Goal: Transaction & Acquisition: Purchase product/service

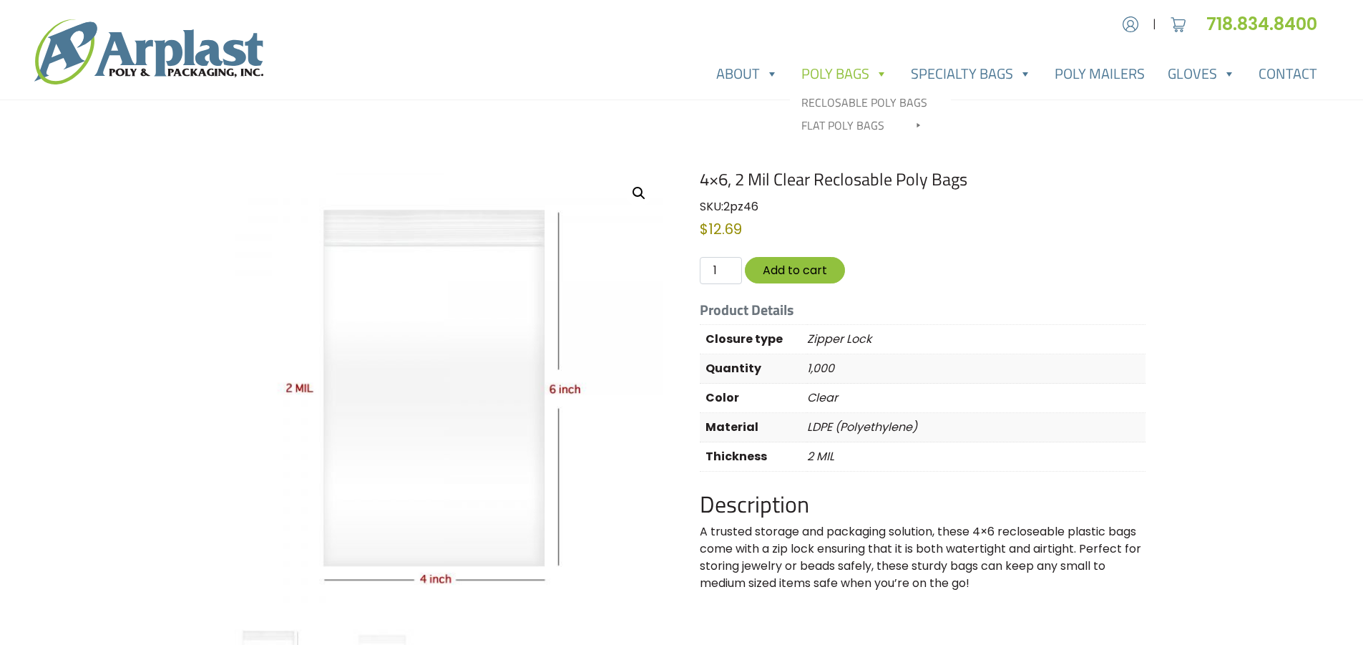
click at [882, 77] on span at bounding box center [881, 73] width 14 height 29
click at [844, 63] on link "Poly Bags" at bounding box center [844, 73] width 109 height 29
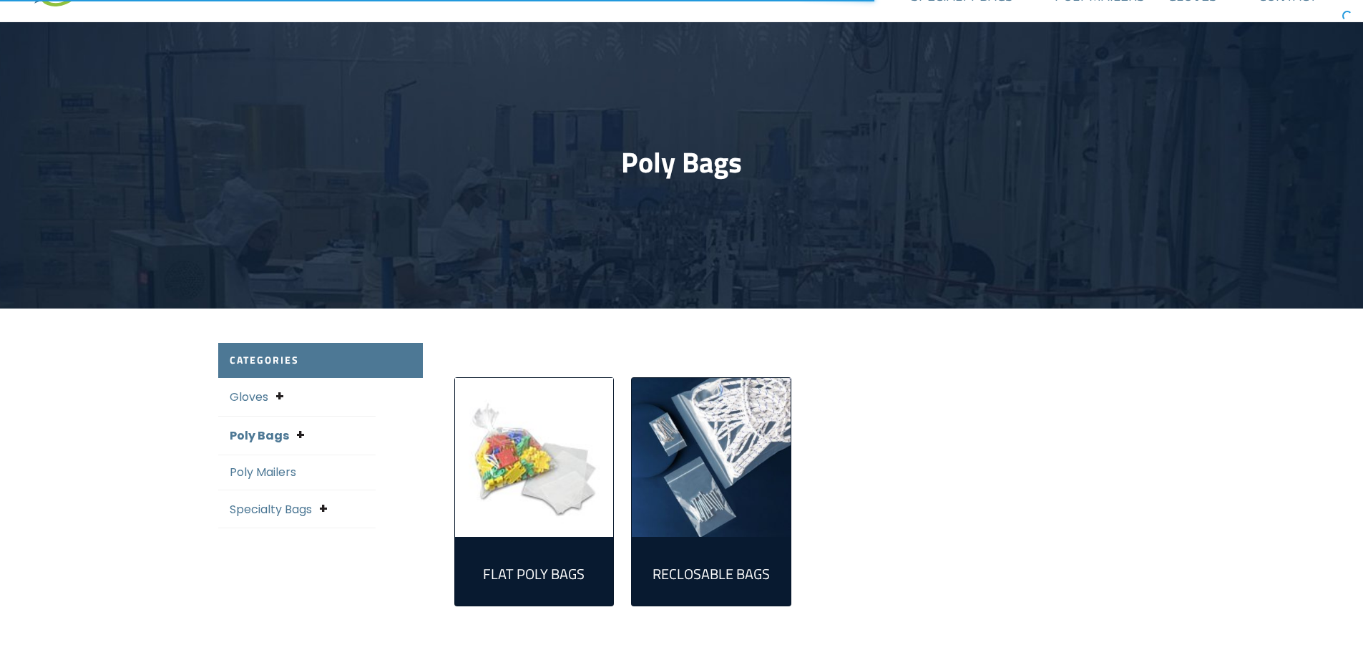
scroll to position [286, 0]
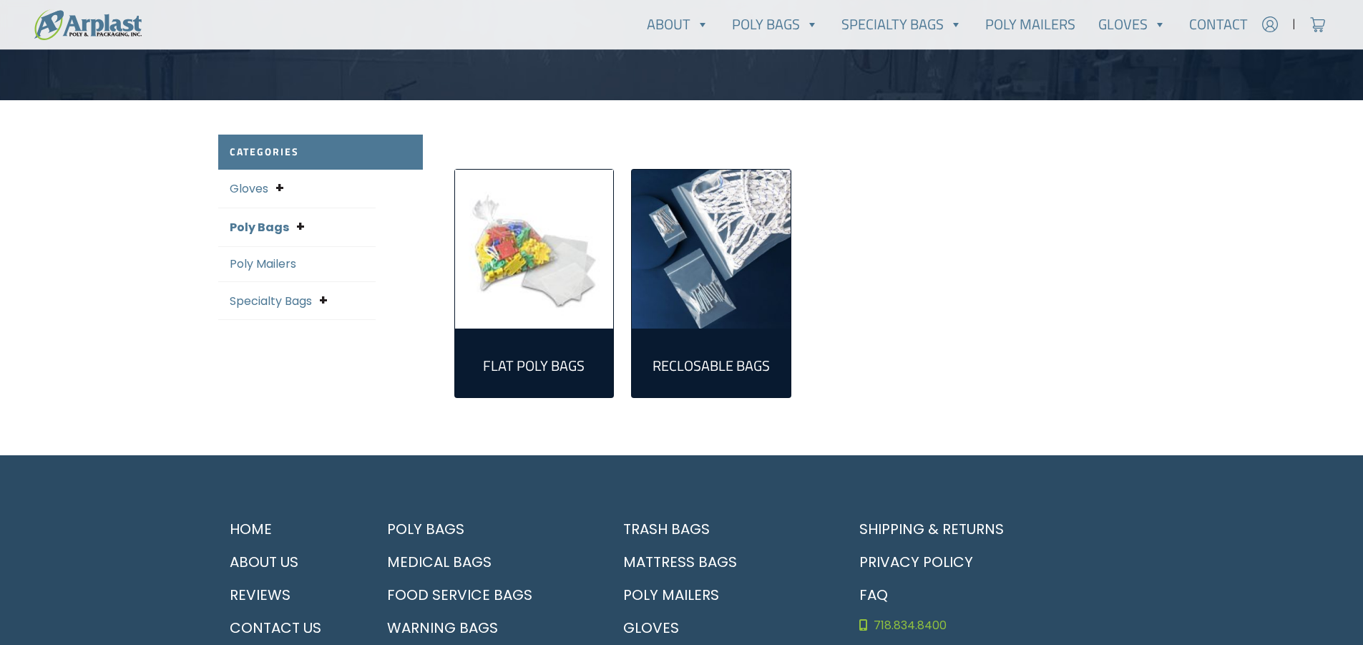
click at [542, 369] on h2 "Flat Poly Bags (305)" at bounding box center [535, 365] width 136 height 17
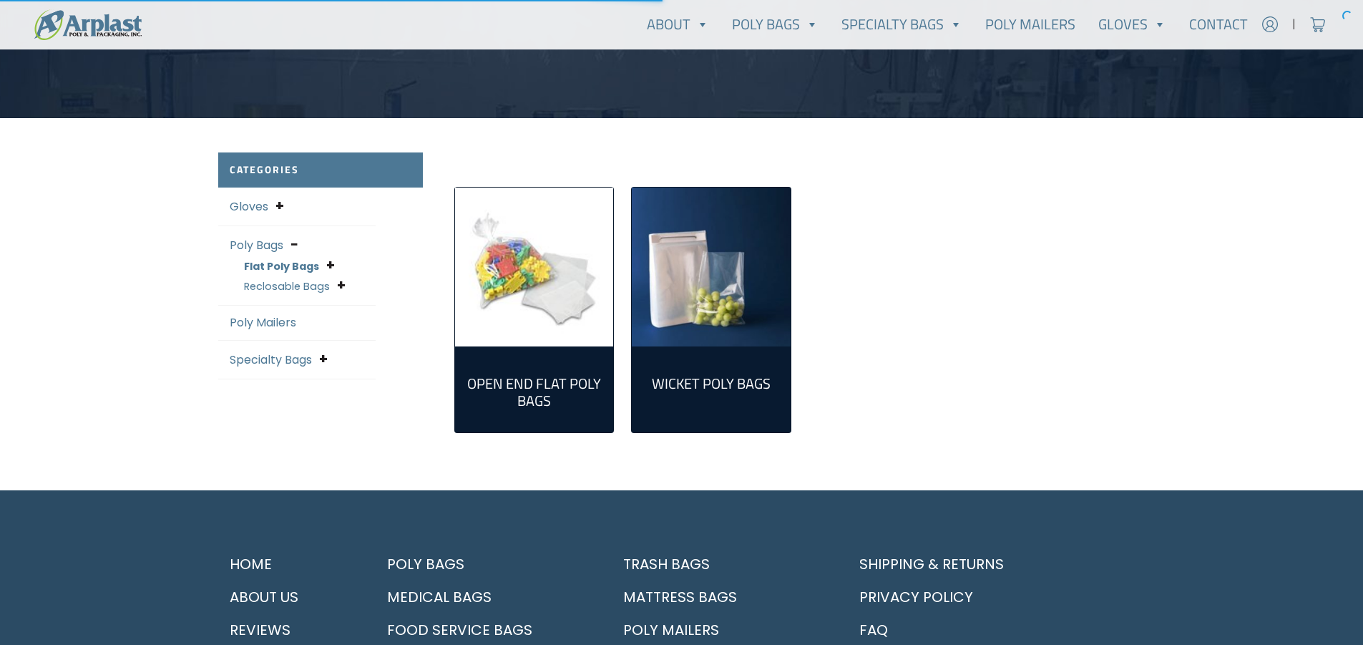
scroll to position [286, 0]
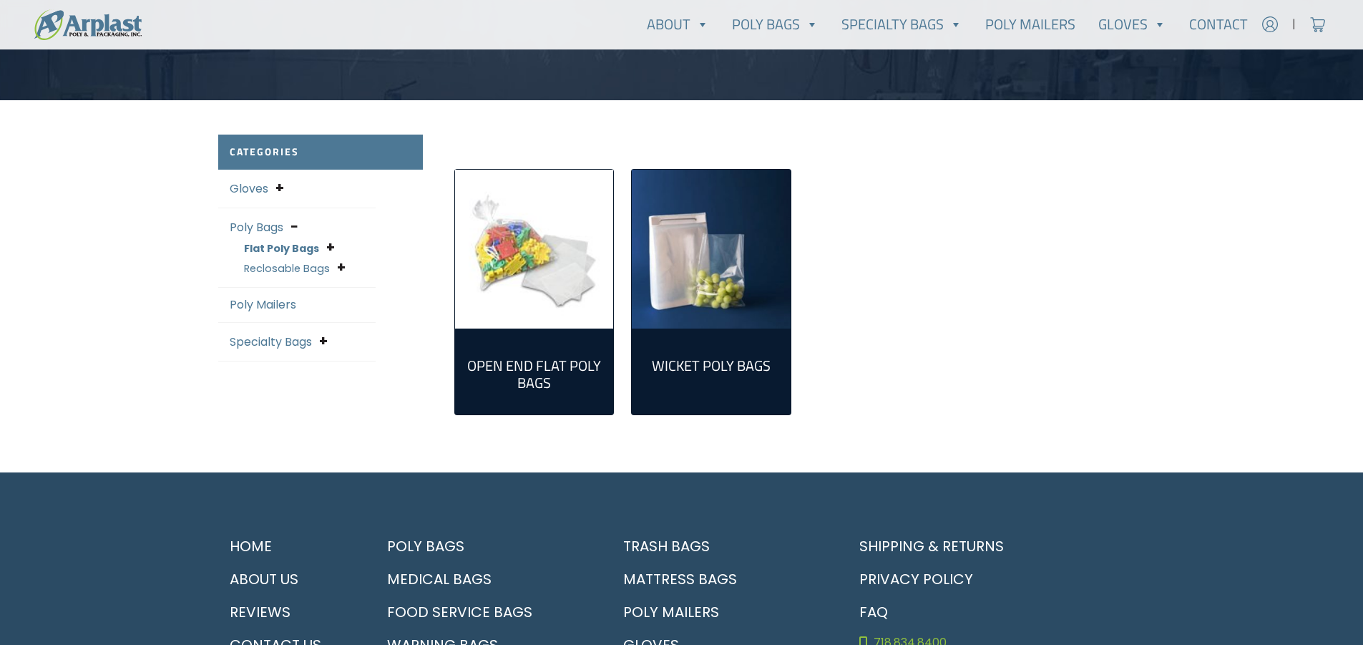
click at [292, 246] on link "Flat Poly Bags" at bounding box center [281, 248] width 75 height 14
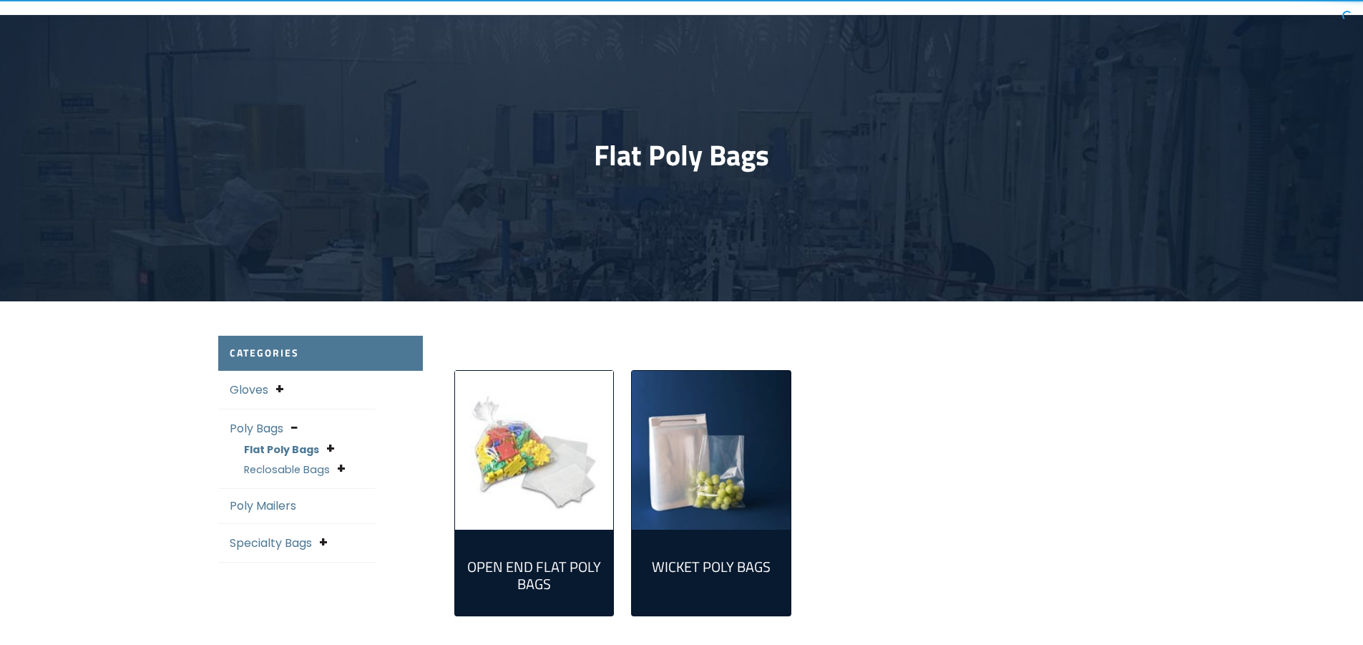
scroll to position [286, 0]
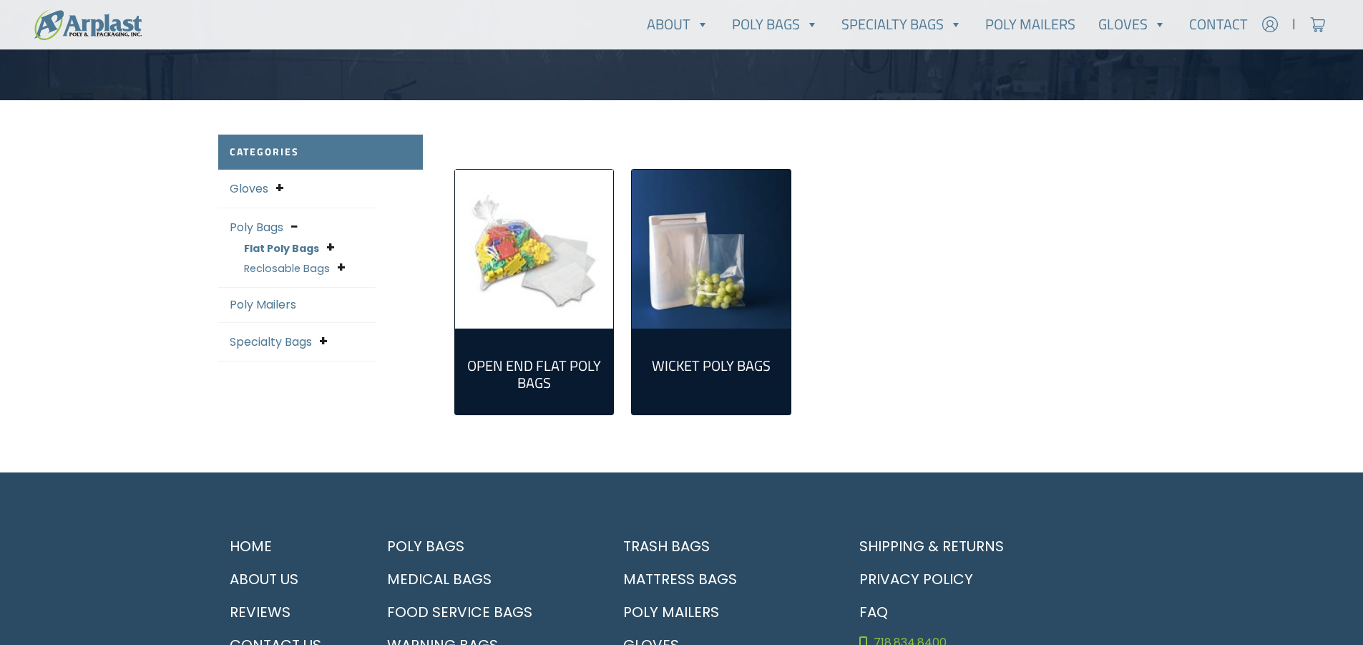
click at [504, 382] on h2 "Open End Flat Poly Bags (298)" at bounding box center [535, 374] width 136 height 34
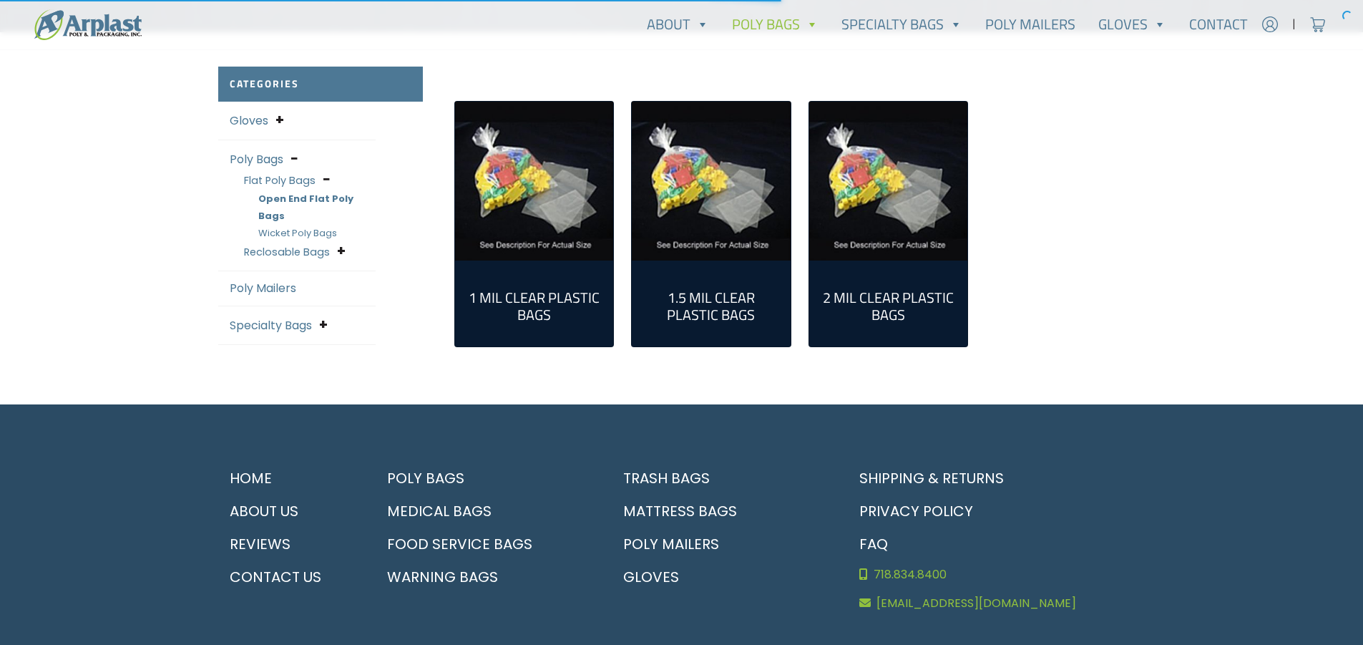
scroll to position [358, 0]
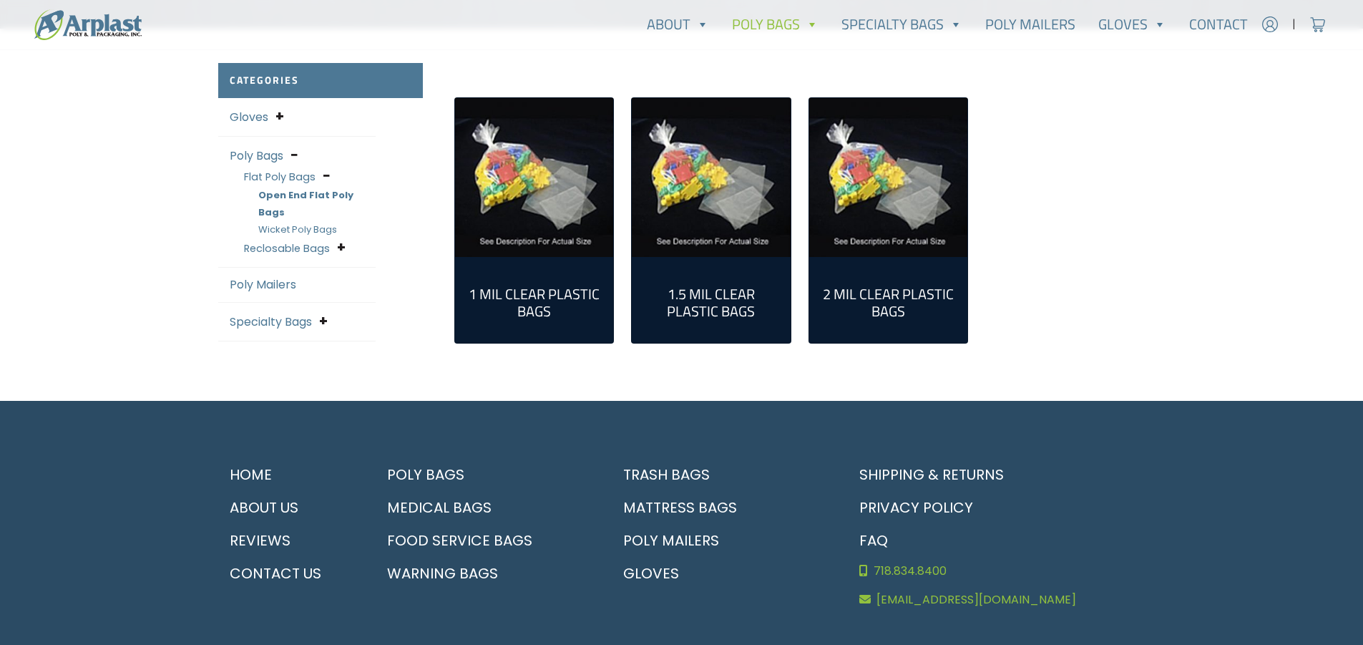
click at [862, 295] on h2 "2 Mil Clear Plastic Bags (124)" at bounding box center [889, 303] width 136 height 34
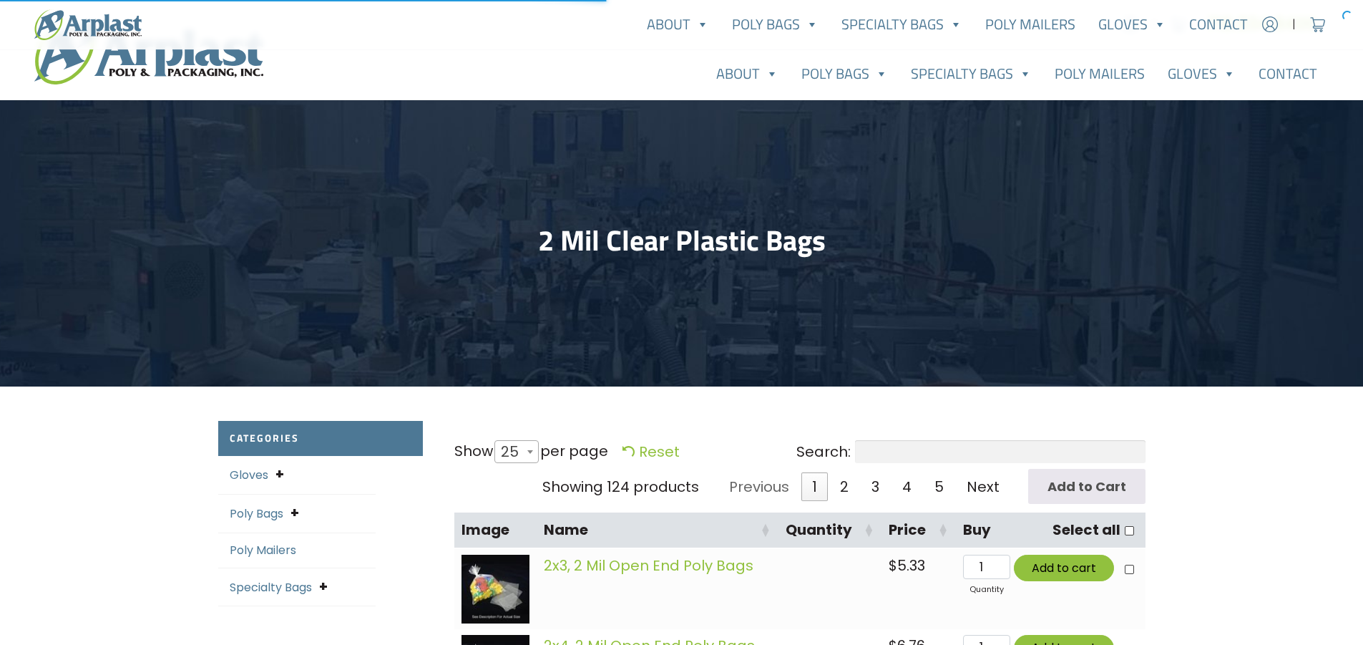
select select "25"
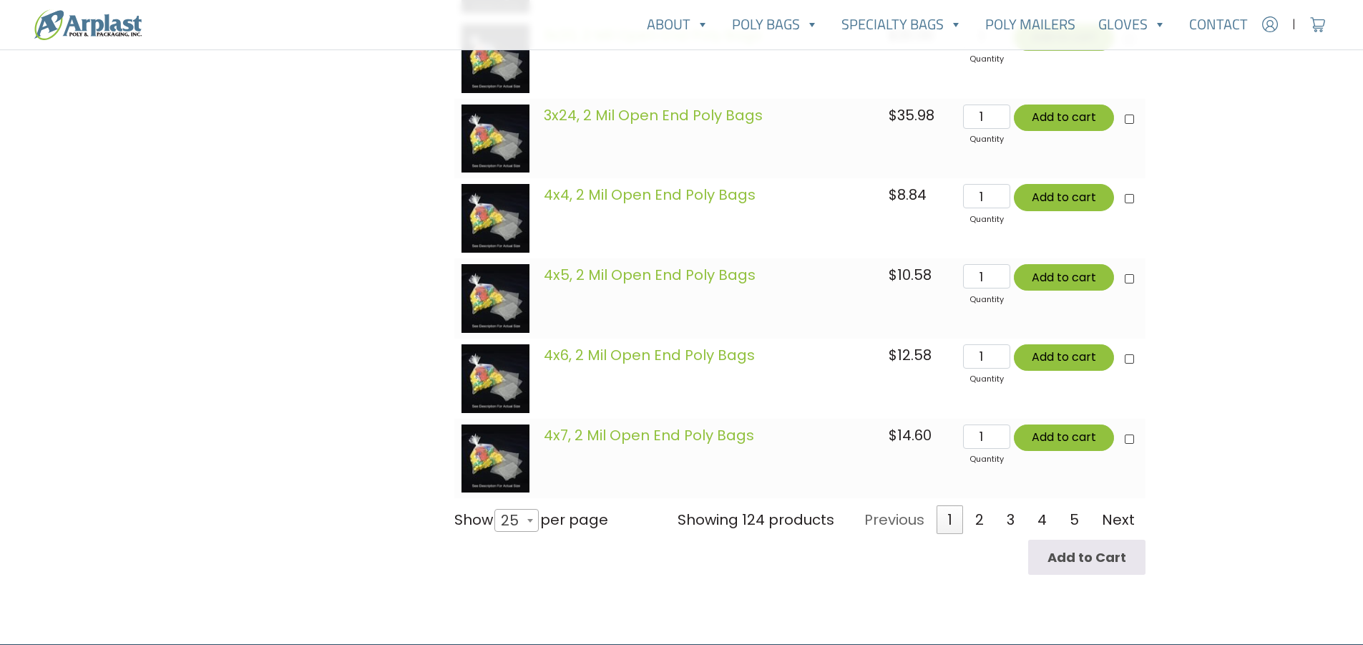
scroll to position [2075, 0]
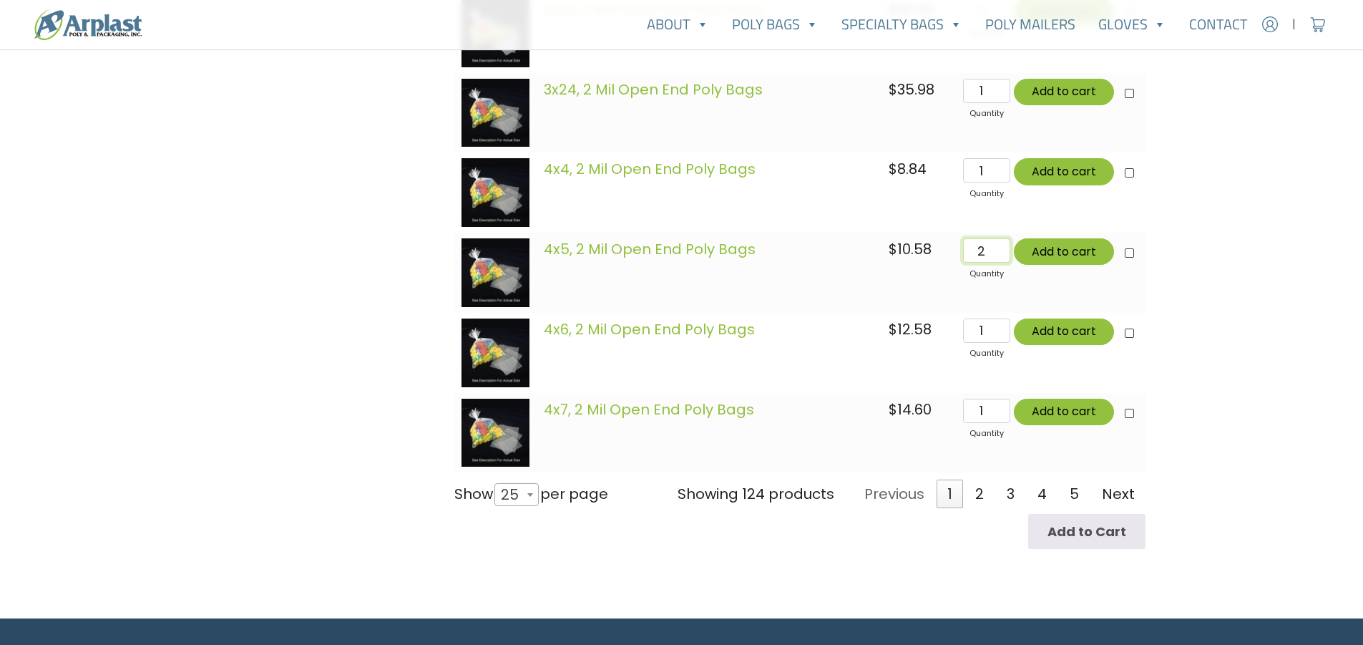
type input "2"
click at [1000, 248] on input "2" at bounding box center [986, 250] width 47 height 24
type input "Add 2 items for $21.16"
checkbox input"] "true"
type input "Add 2 items for $21.16"
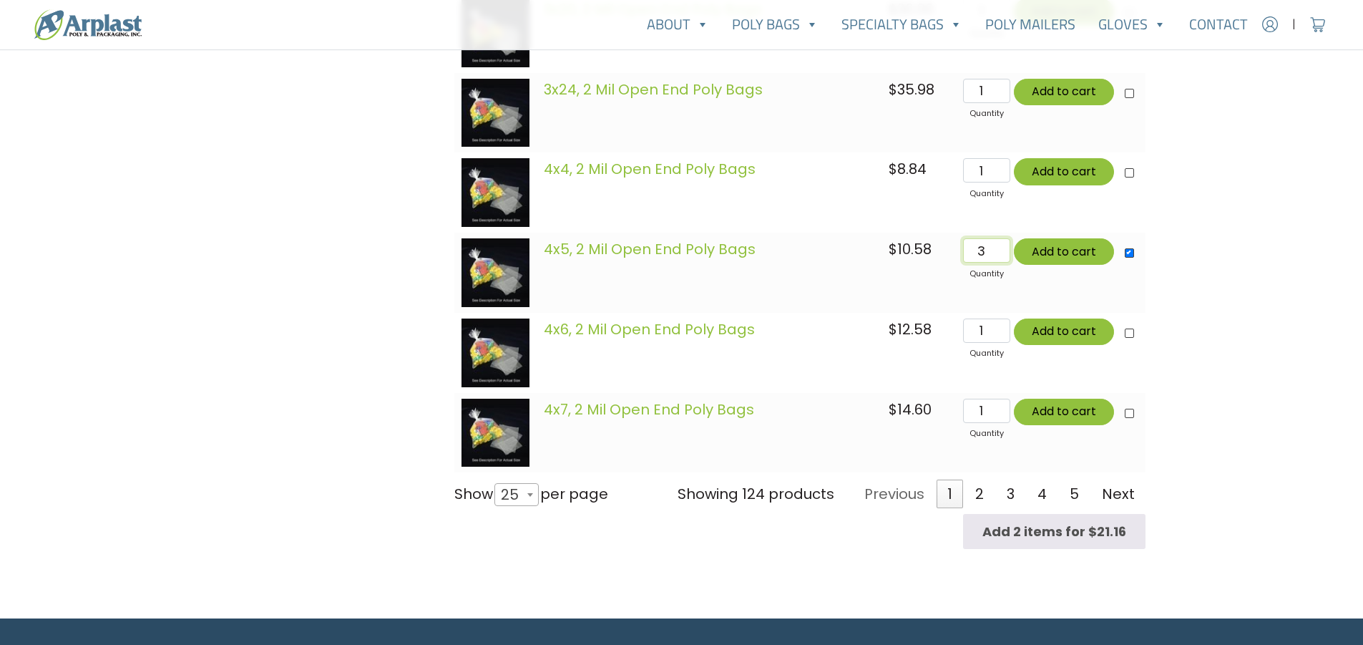
type input "3"
click at [1000, 248] on input "3" at bounding box center [986, 250] width 47 height 24
type input "Add 3 items for $31.74"
type input "4"
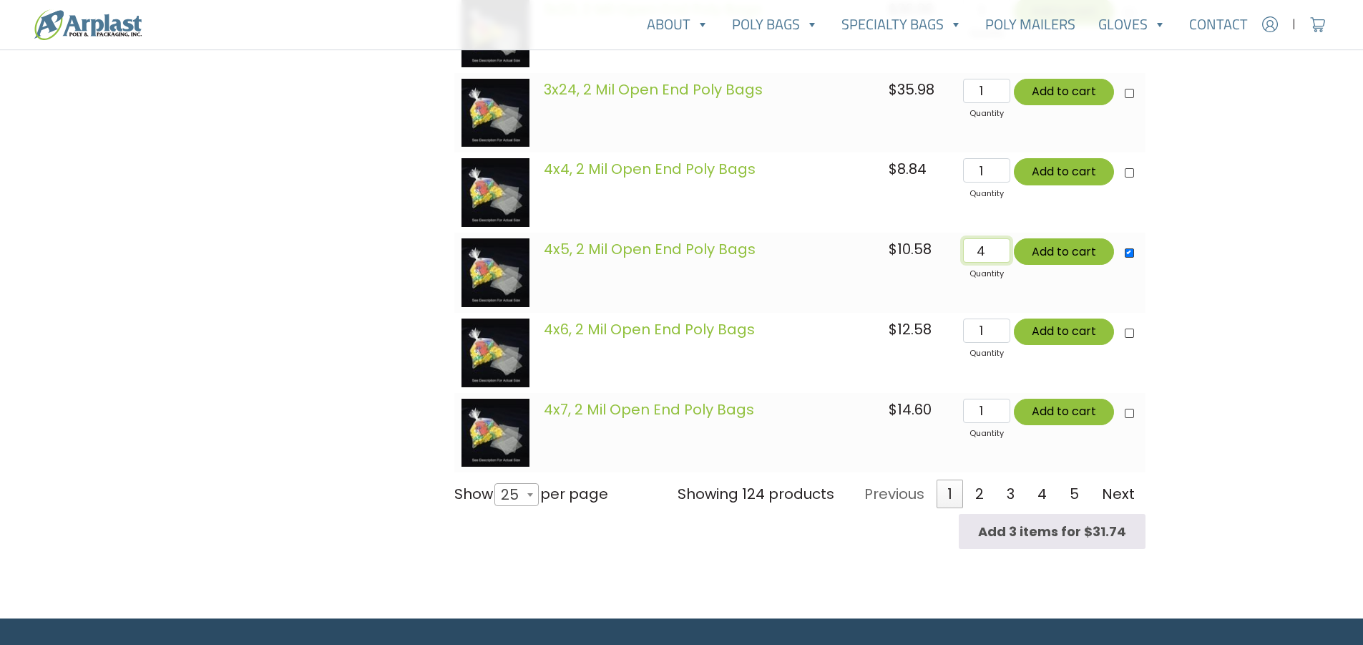
click at [1000, 248] on input "4" at bounding box center [986, 250] width 47 height 24
type input "Add 4 items for $42.32"
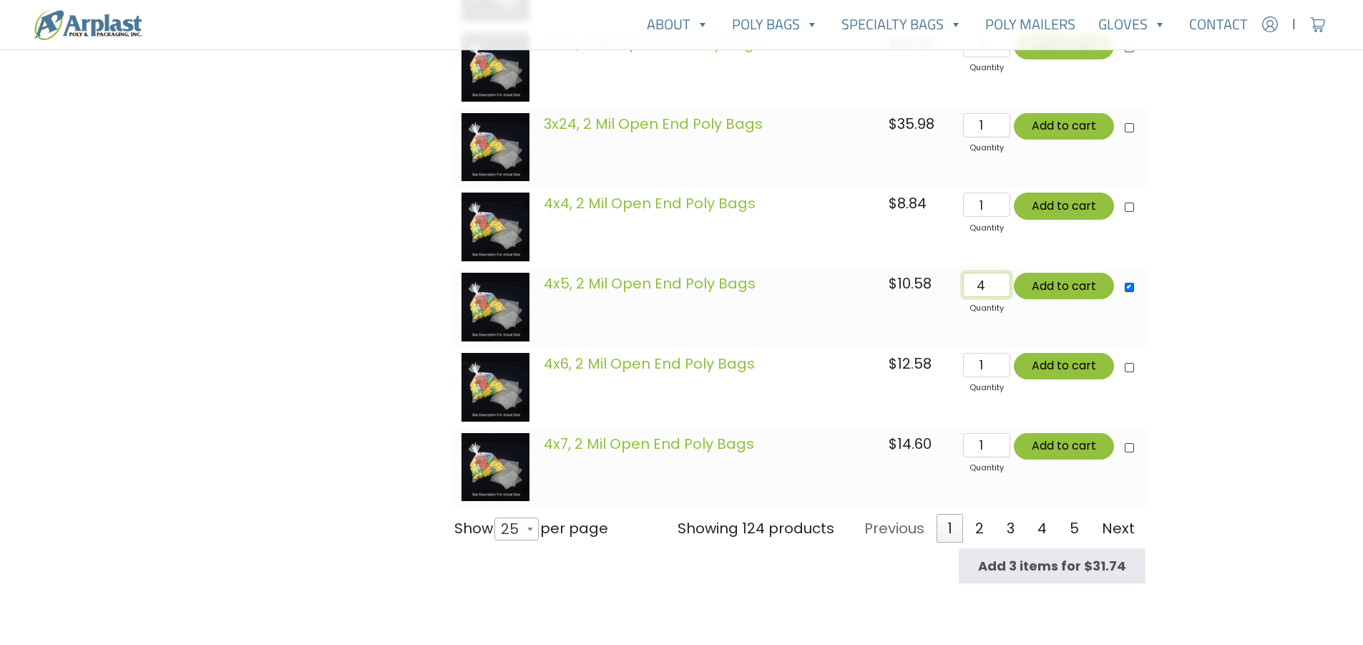
type input "Add 4 items for $42.32"
type input "5"
click at [1000, 273] on input "5" at bounding box center [986, 285] width 47 height 24
type input "Add 5 items for $52.90"
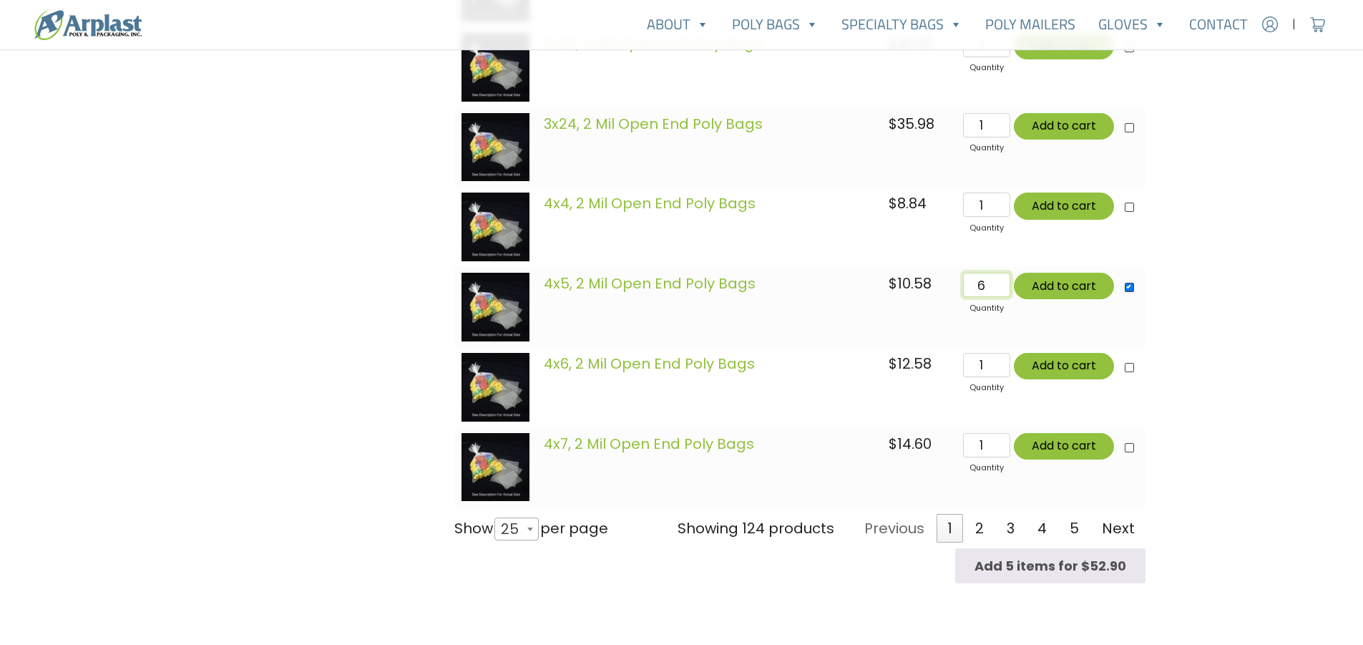
type input "6"
click at [1000, 273] on input "6" at bounding box center [986, 285] width 47 height 24
type input "Add 6 items for $63.48"
type input "7"
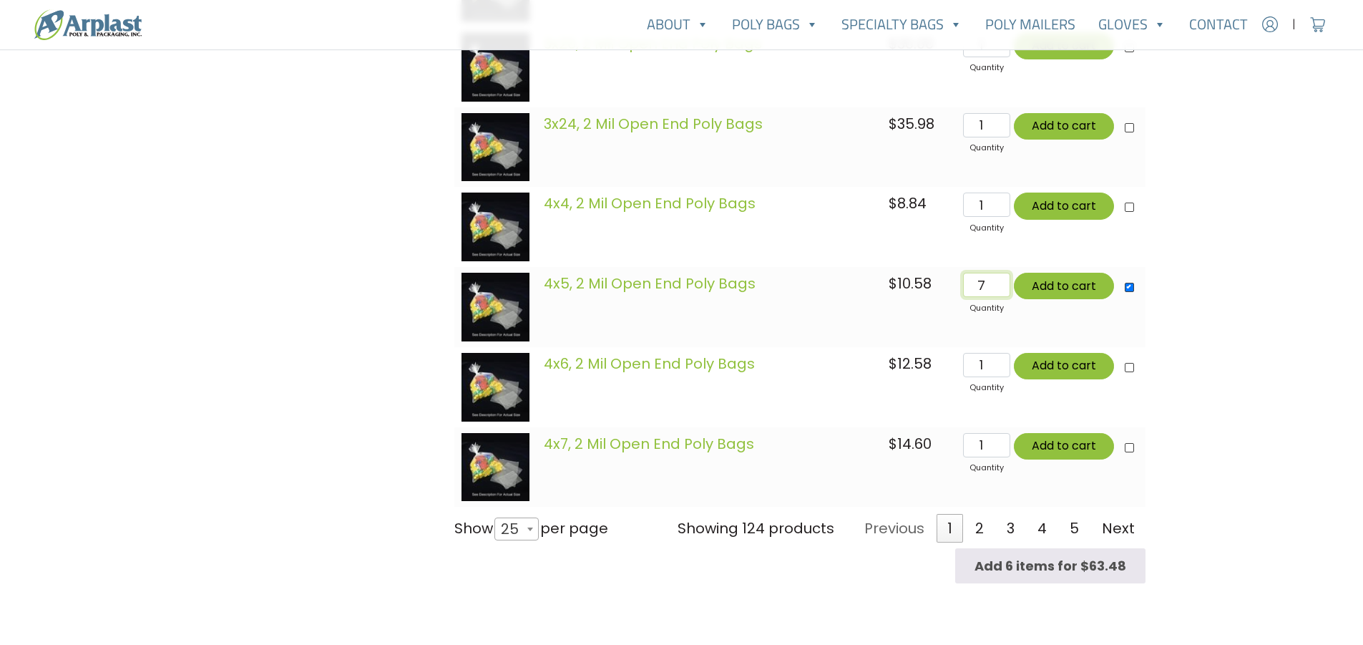
click at [1000, 273] on input "7" at bounding box center [986, 285] width 47 height 24
type input "Add 7 items for $74.06"
type input "8"
click at [1000, 273] on input "8" at bounding box center [986, 285] width 47 height 24
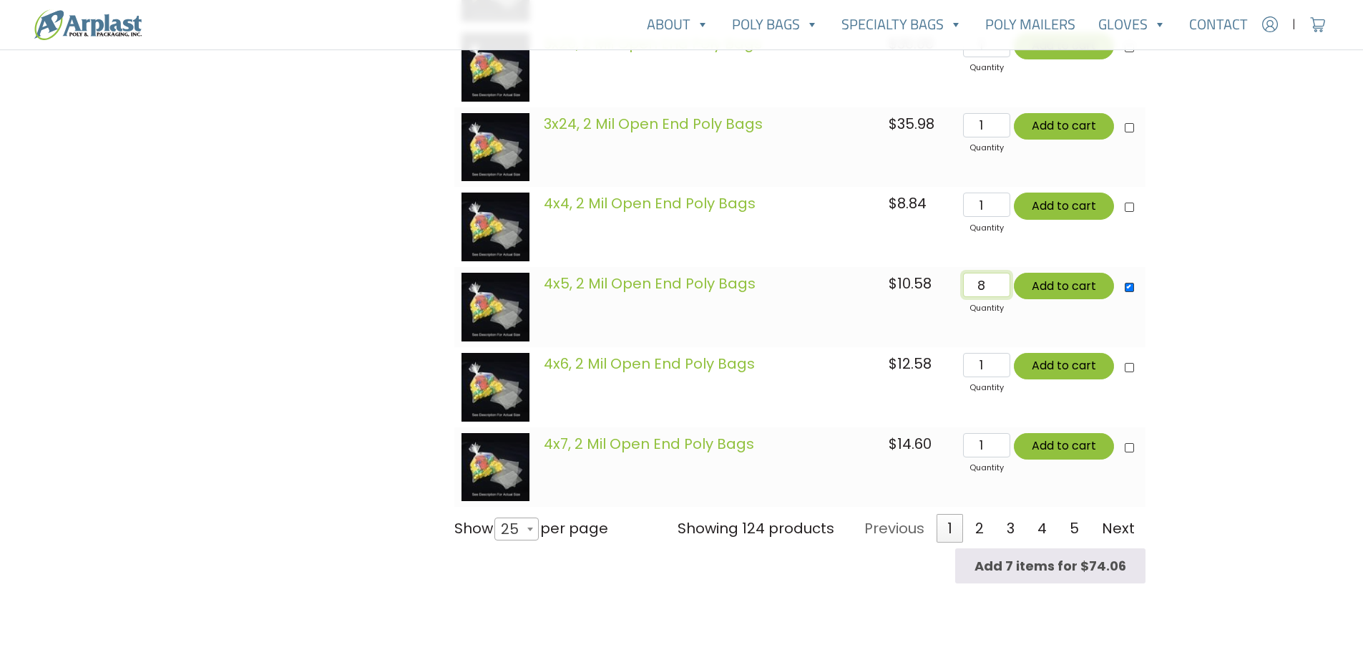
type input "Add 8 items for $84.64"
type input "9"
click at [1000, 273] on input "9" at bounding box center [986, 285] width 47 height 24
type input "Add 9 items for $95.22"
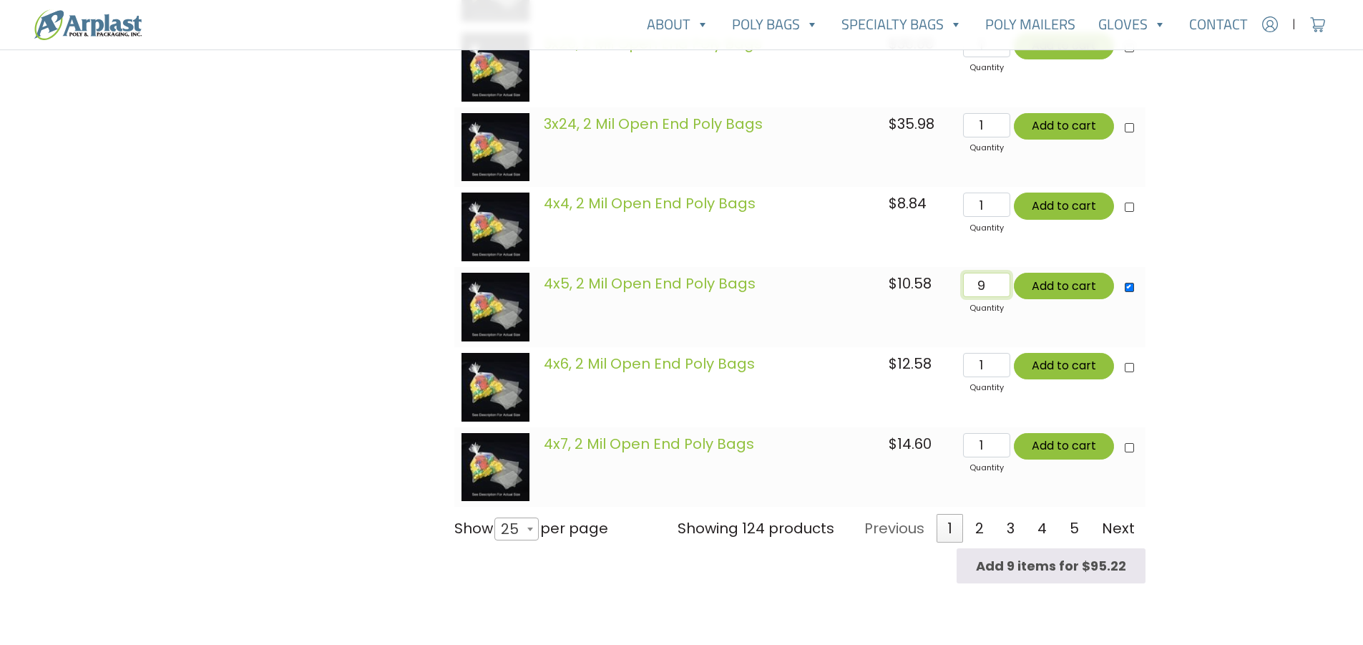
type input "Add 9 items for $95.22"
click at [620, 273] on link "4x5, 2 Mil Open End Poly Bags" at bounding box center [650, 283] width 212 height 20
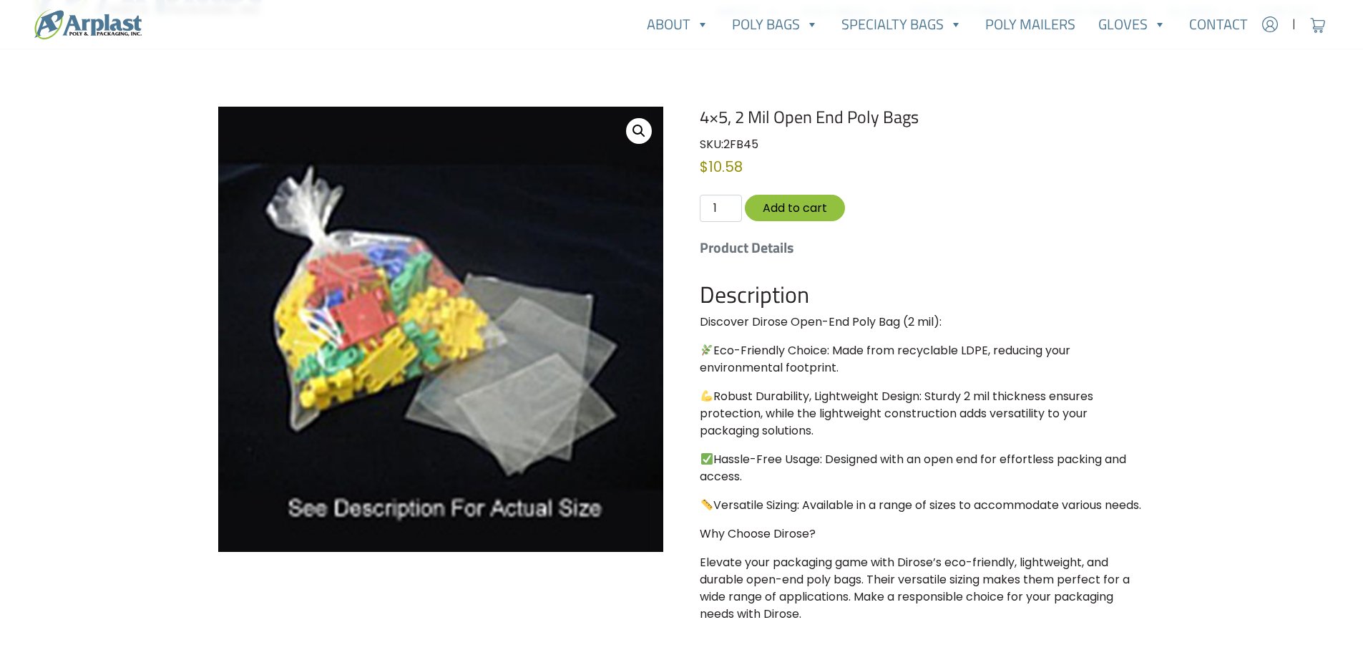
scroll to position [215, 0]
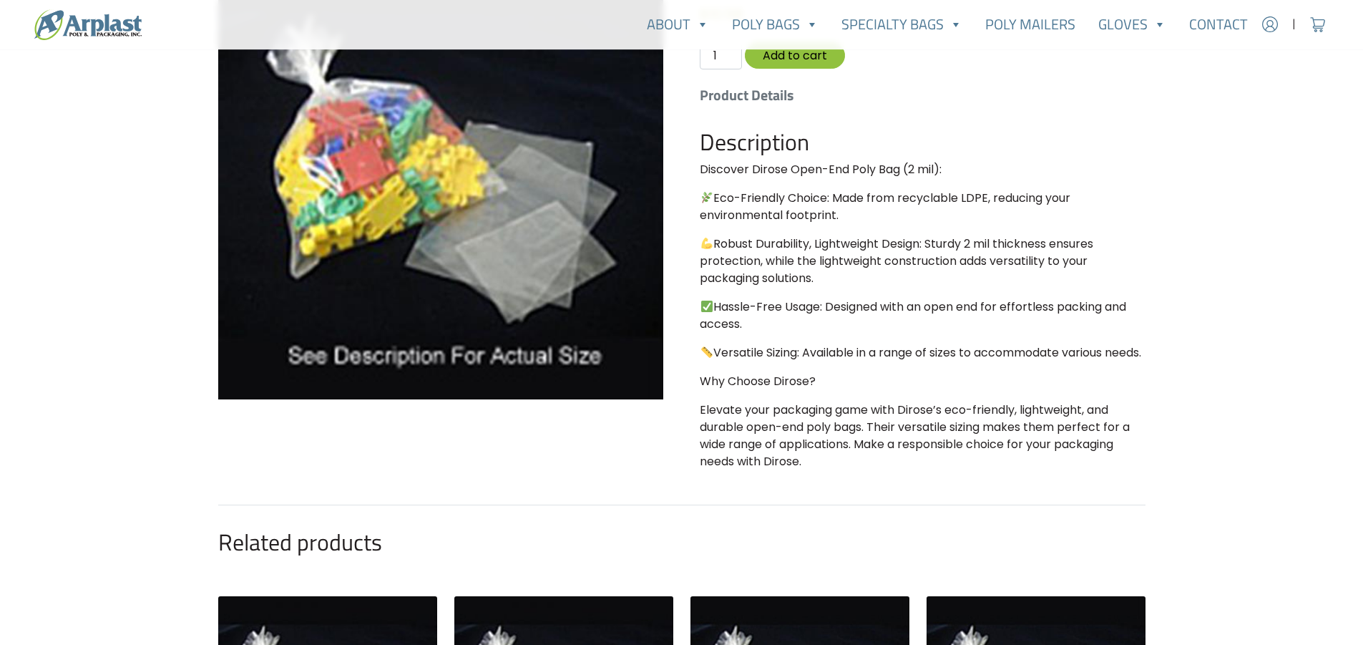
click at [737, 101] on h5 "Product Details" at bounding box center [922, 95] width 445 height 17
click at [740, 96] on h5 "Product Details" at bounding box center [922, 95] width 445 height 17
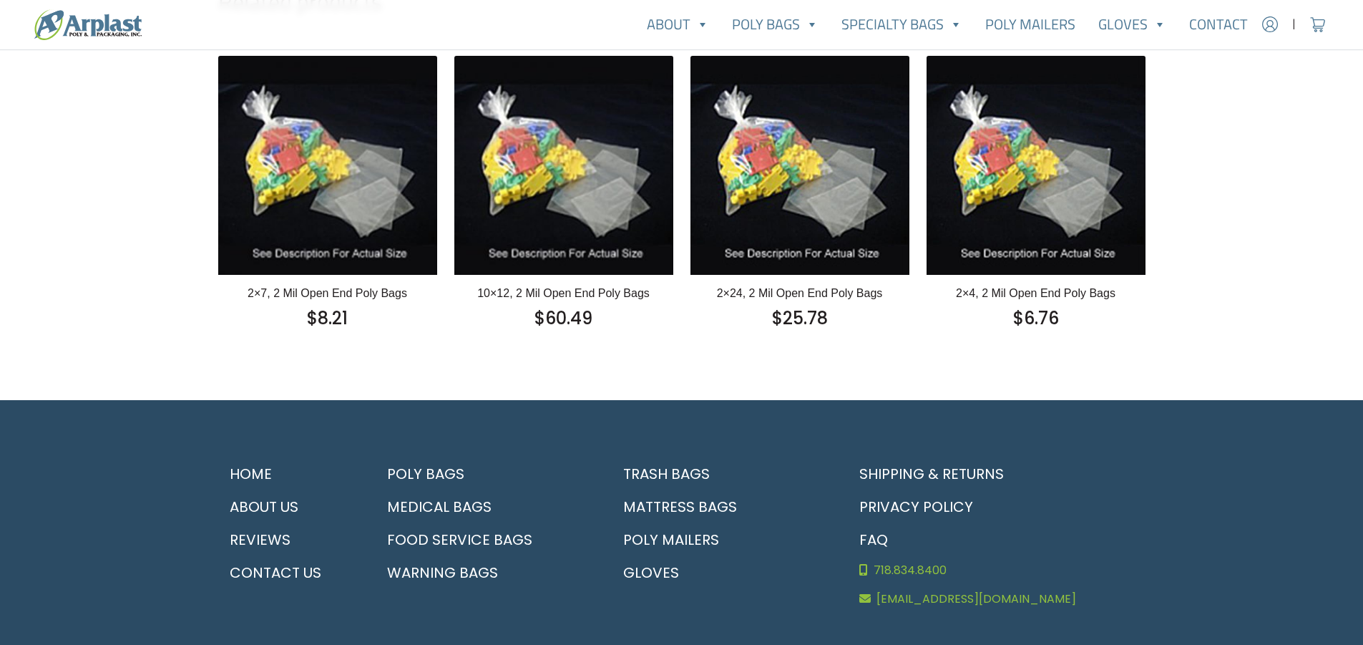
scroll to position [838, 0]
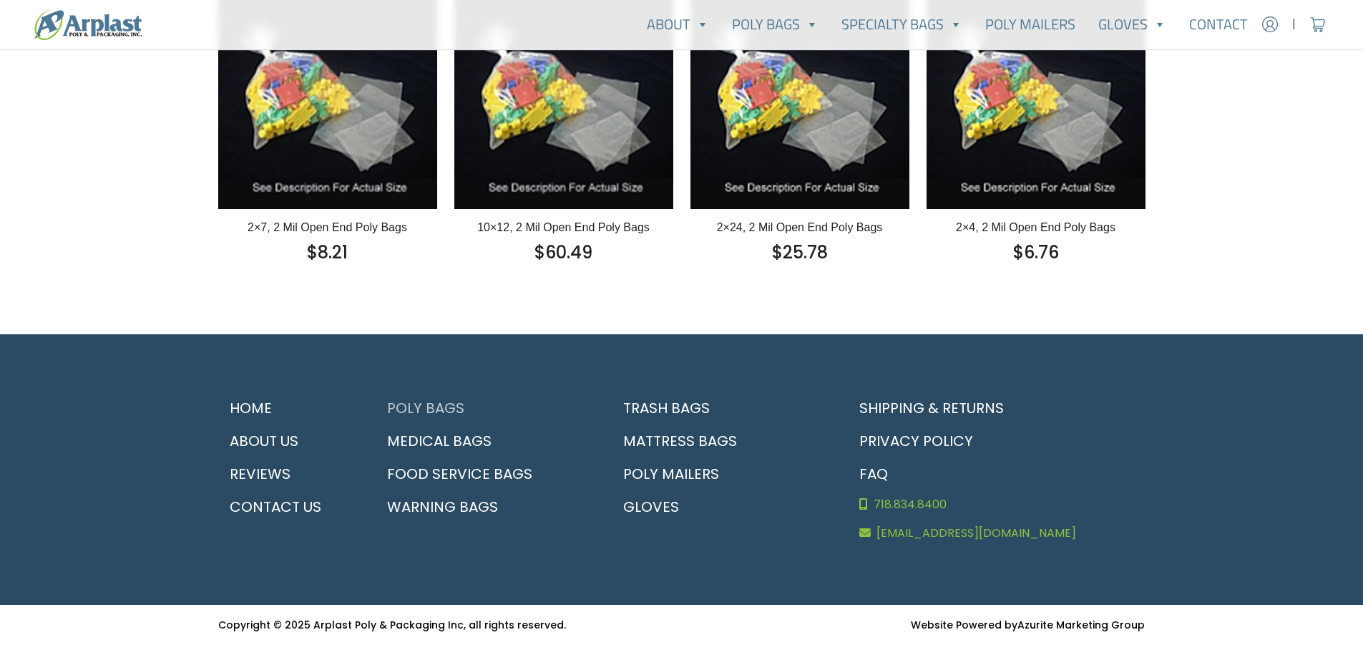
click at [422, 404] on link "Poly Bags" at bounding box center [485, 407] width 219 height 33
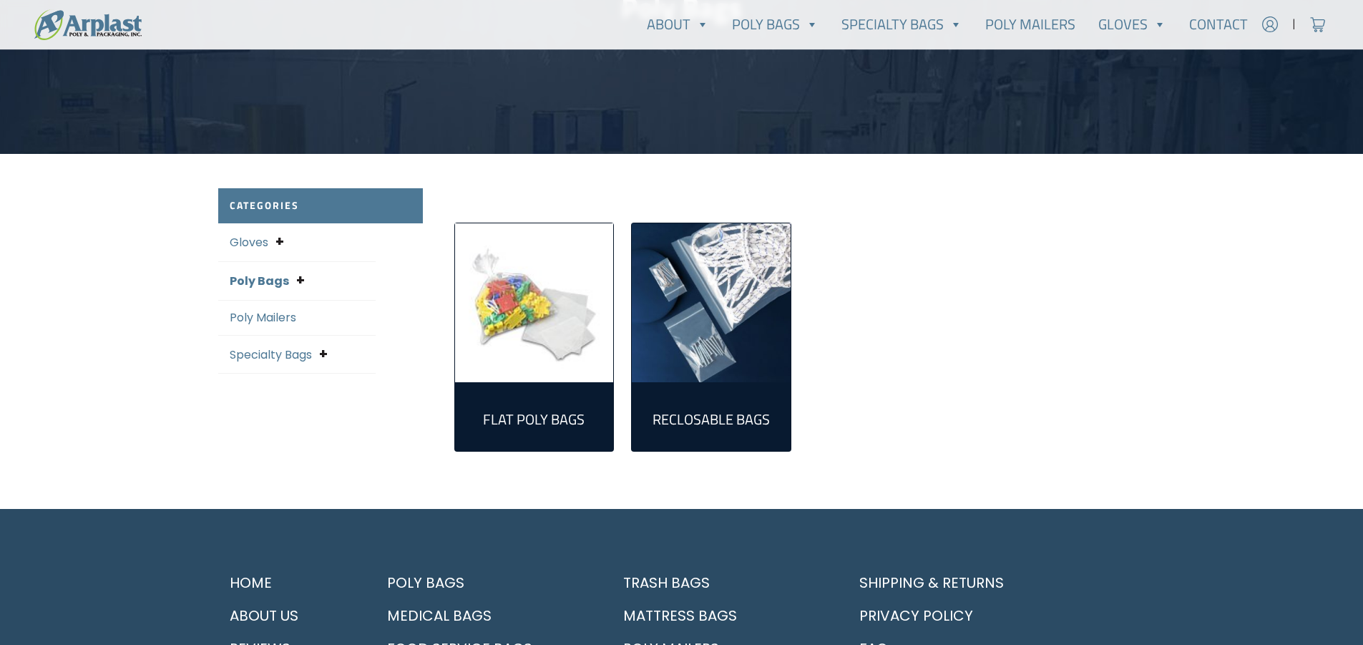
scroll to position [286, 0]
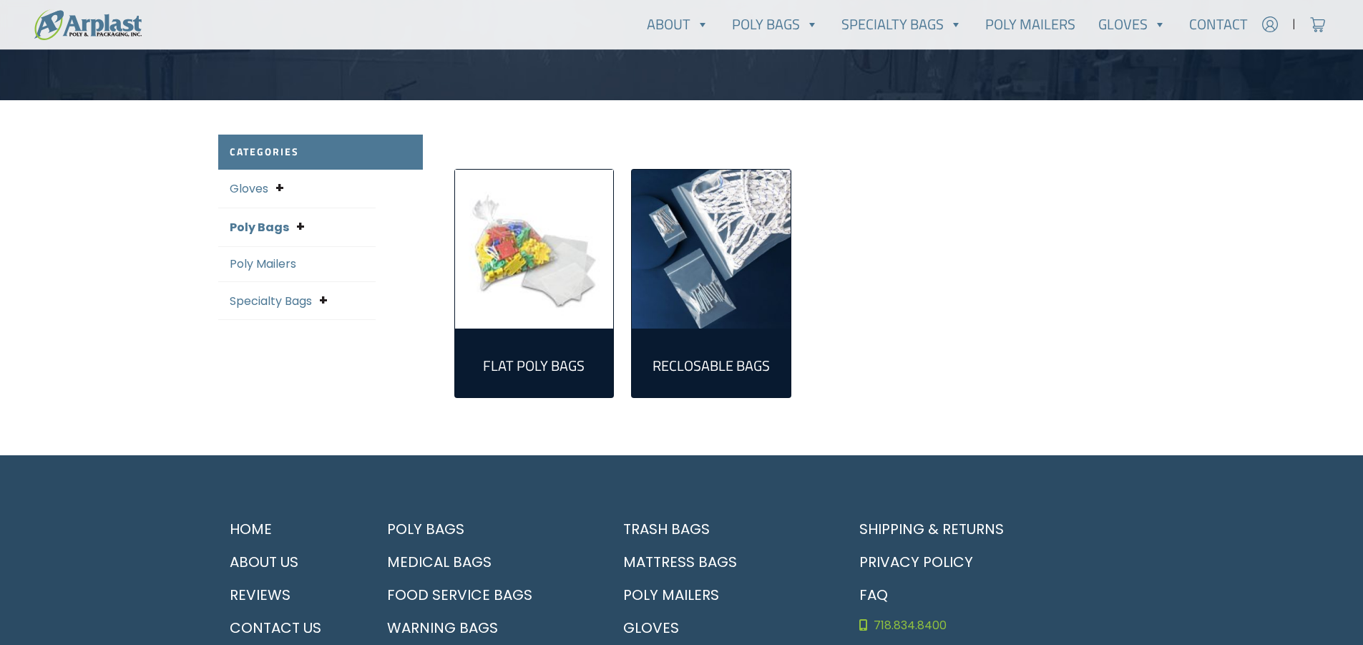
click at [265, 299] on link "Specialty Bags" at bounding box center [271, 301] width 82 height 16
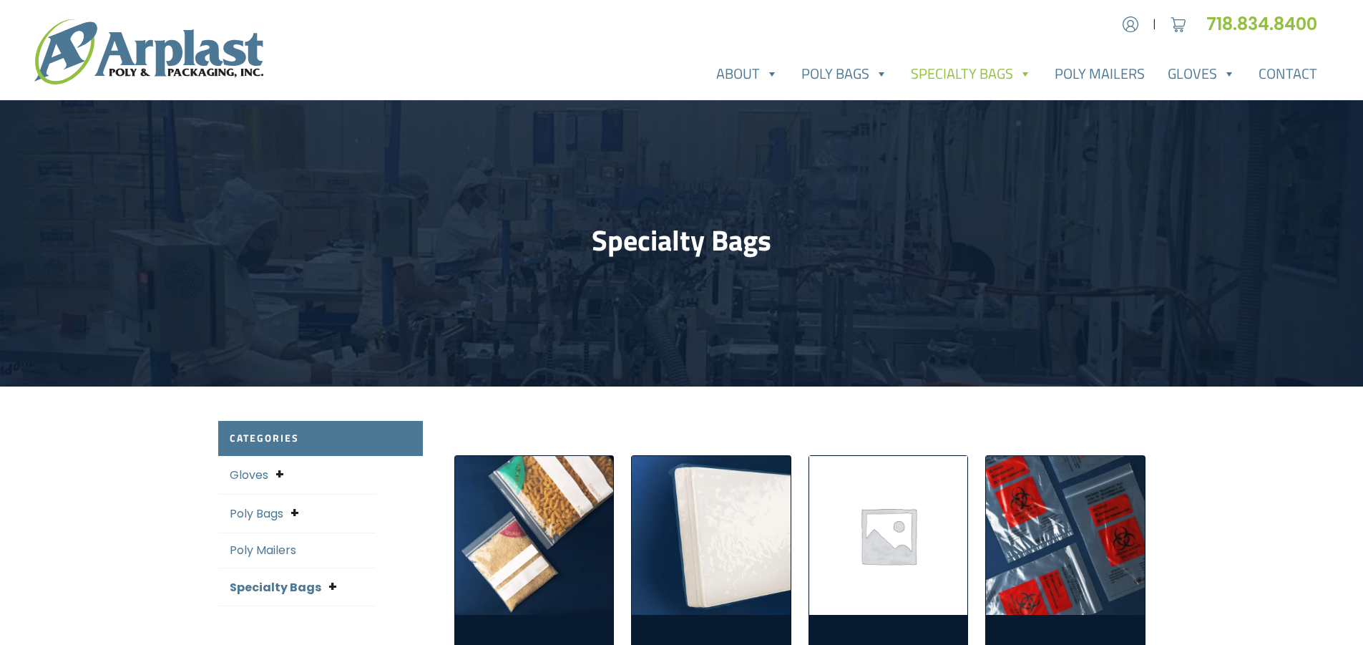
click at [962, 68] on link "Specialty Bags" at bounding box center [971, 73] width 144 height 29
click at [1083, 78] on link "Poly Mailers" at bounding box center [1099, 73] width 113 height 29
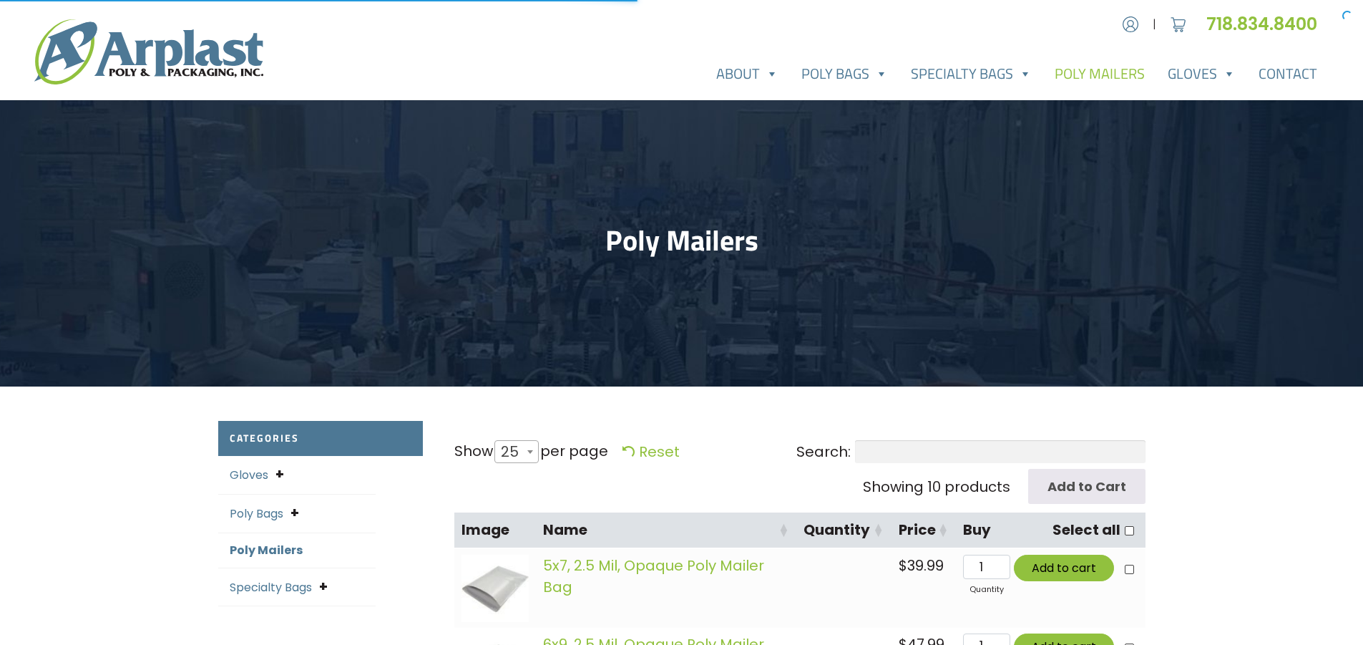
select select "25"
click at [1288, 74] on link "Contact" at bounding box center [1288, 73] width 82 height 29
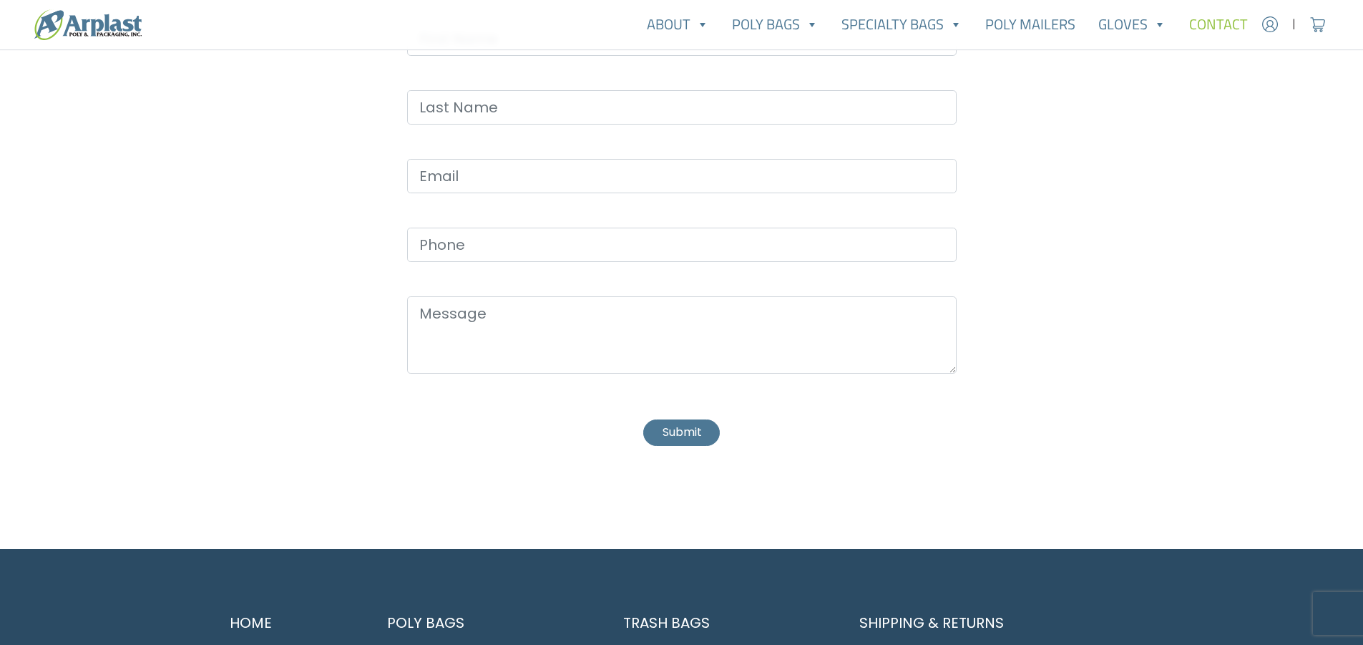
scroll to position [779, 0]
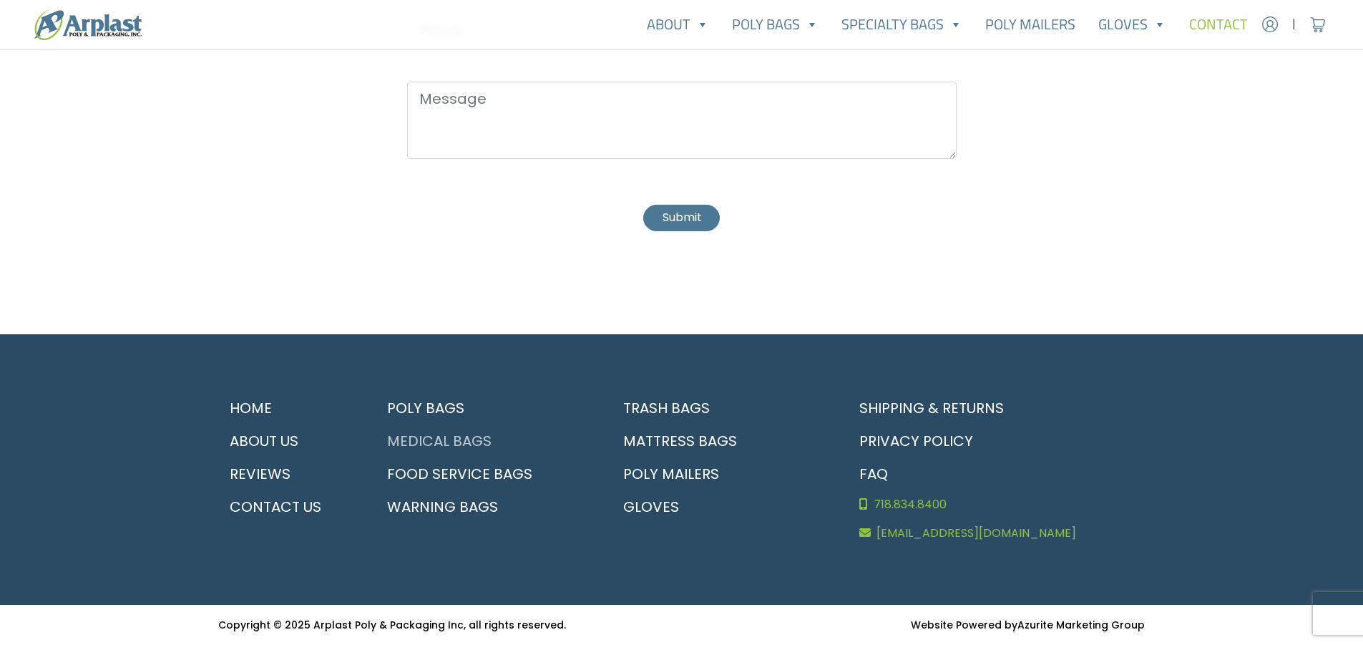
click at [436, 437] on link "Medical Bags" at bounding box center [485, 440] width 219 height 33
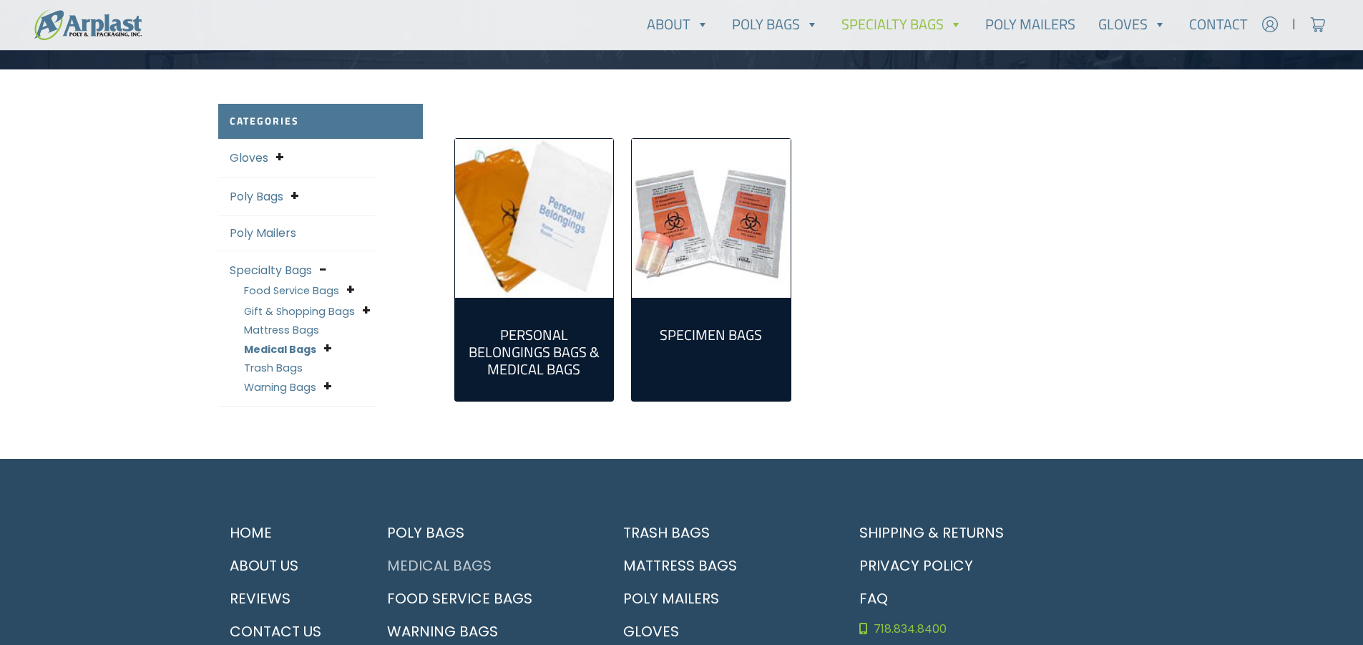
scroll to position [441, 0]
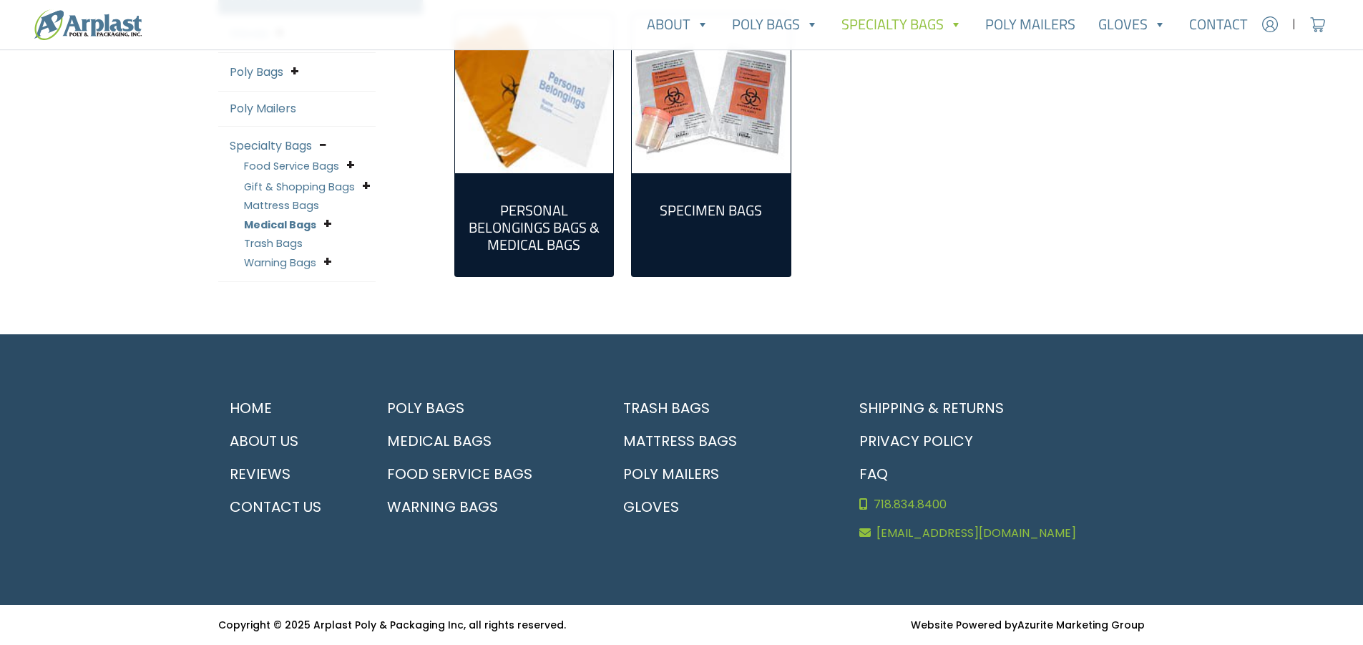
click at [265, 187] on link "Gift & Shopping Bags" at bounding box center [299, 187] width 111 height 14
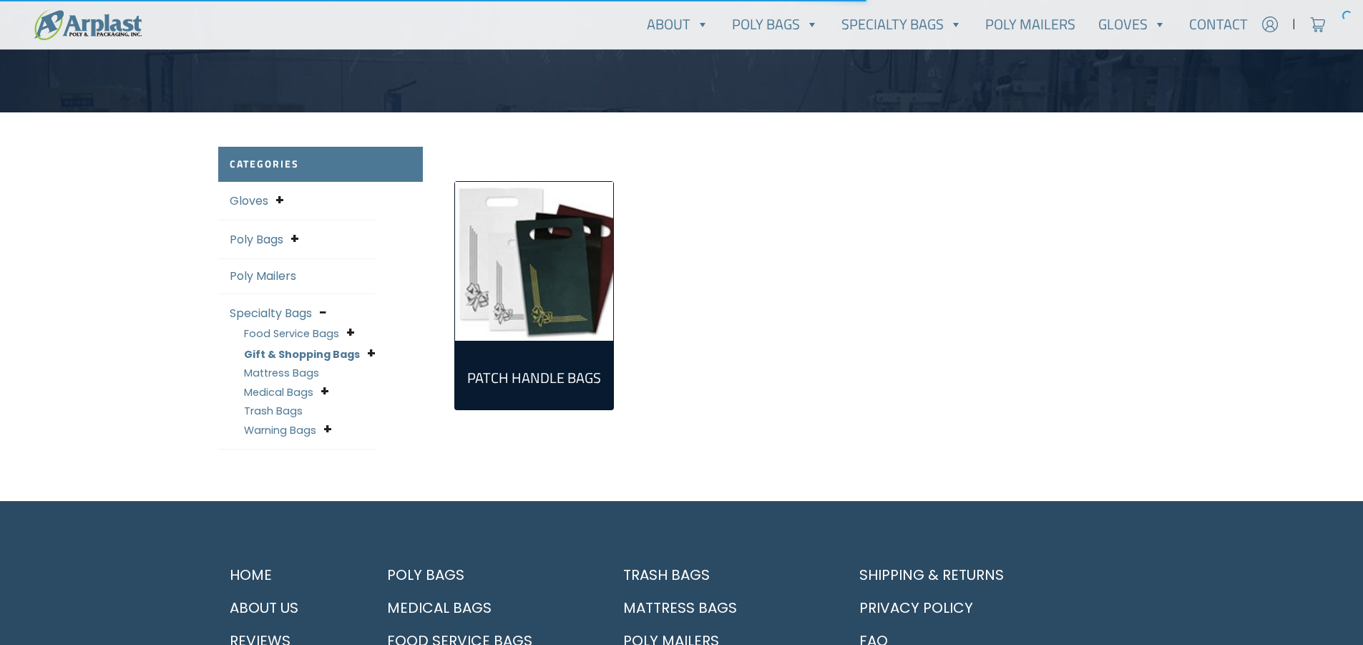
scroll to position [286, 0]
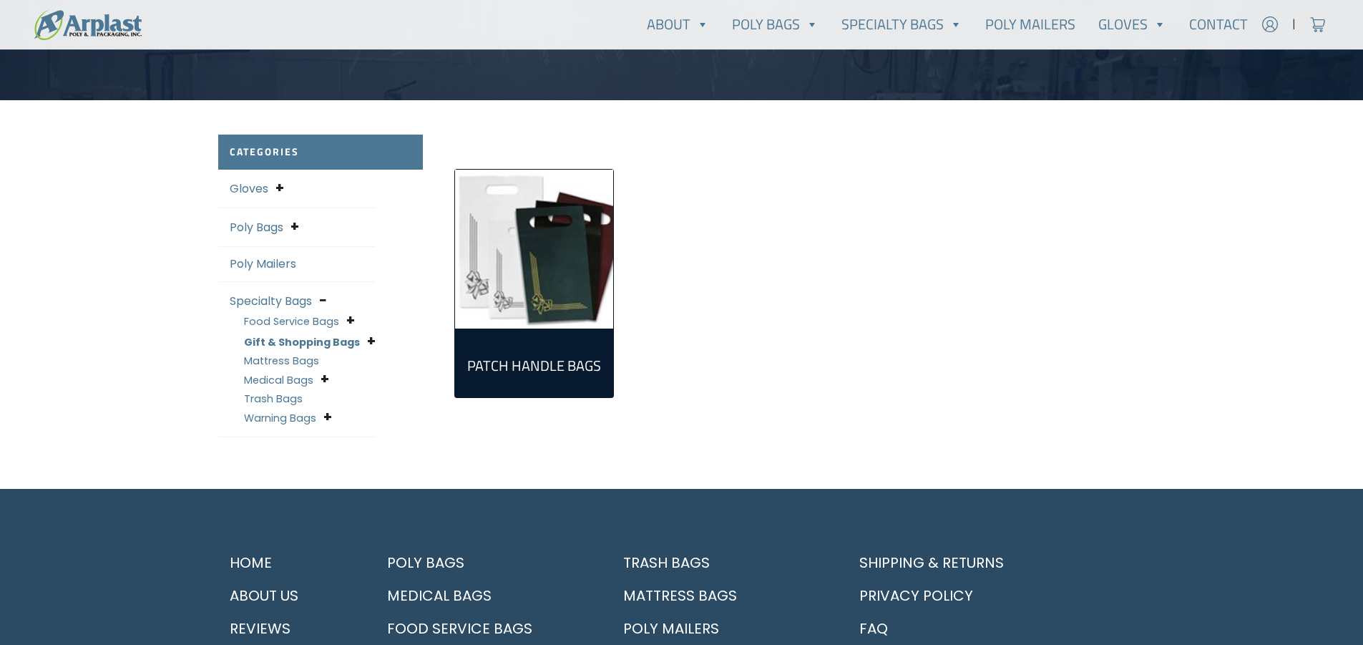
click at [267, 228] on link "Poly Bags" at bounding box center [257, 227] width 54 height 16
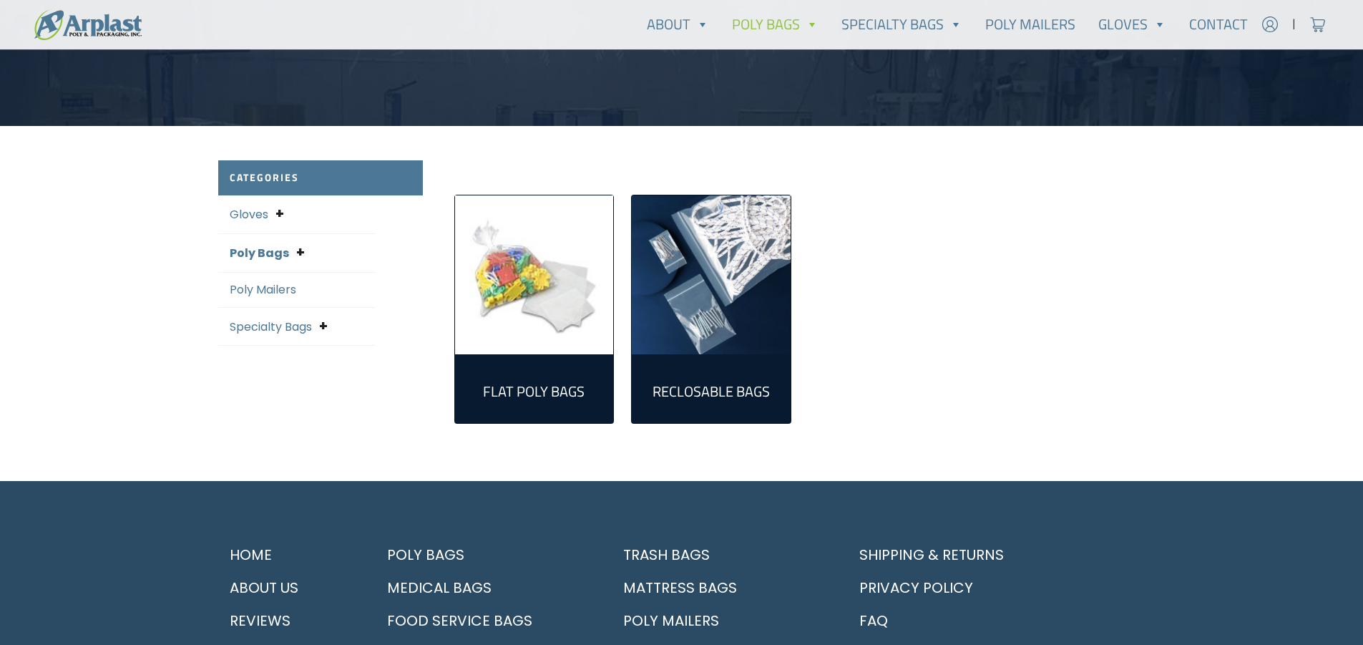
scroll to position [286, 0]
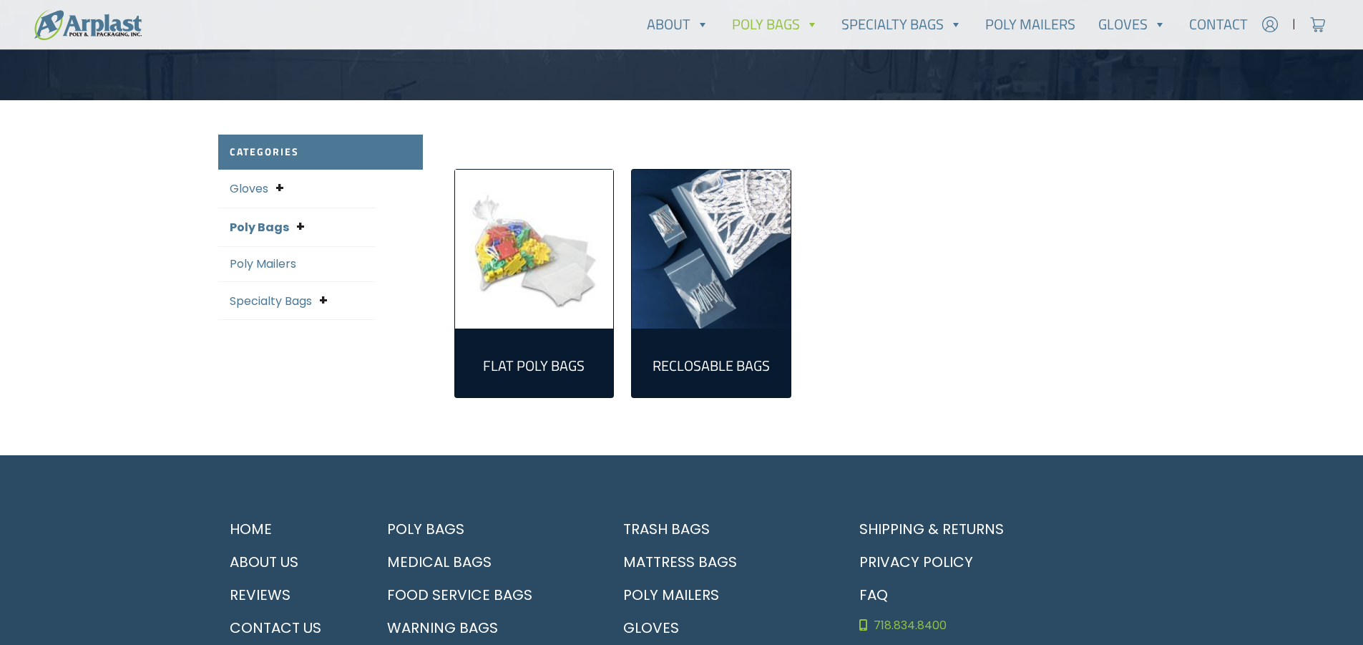
click at [514, 366] on h2 "Flat Poly Bags (305)" at bounding box center [535, 365] width 136 height 17
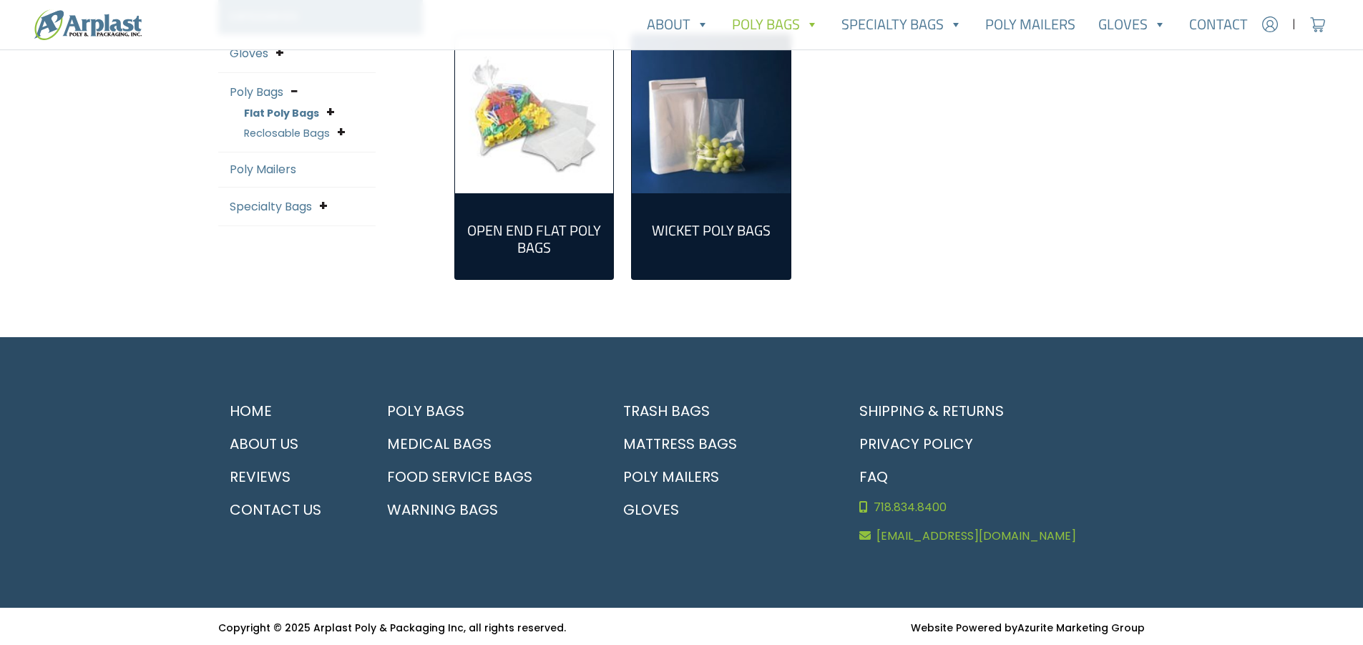
scroll to position [424, 0]
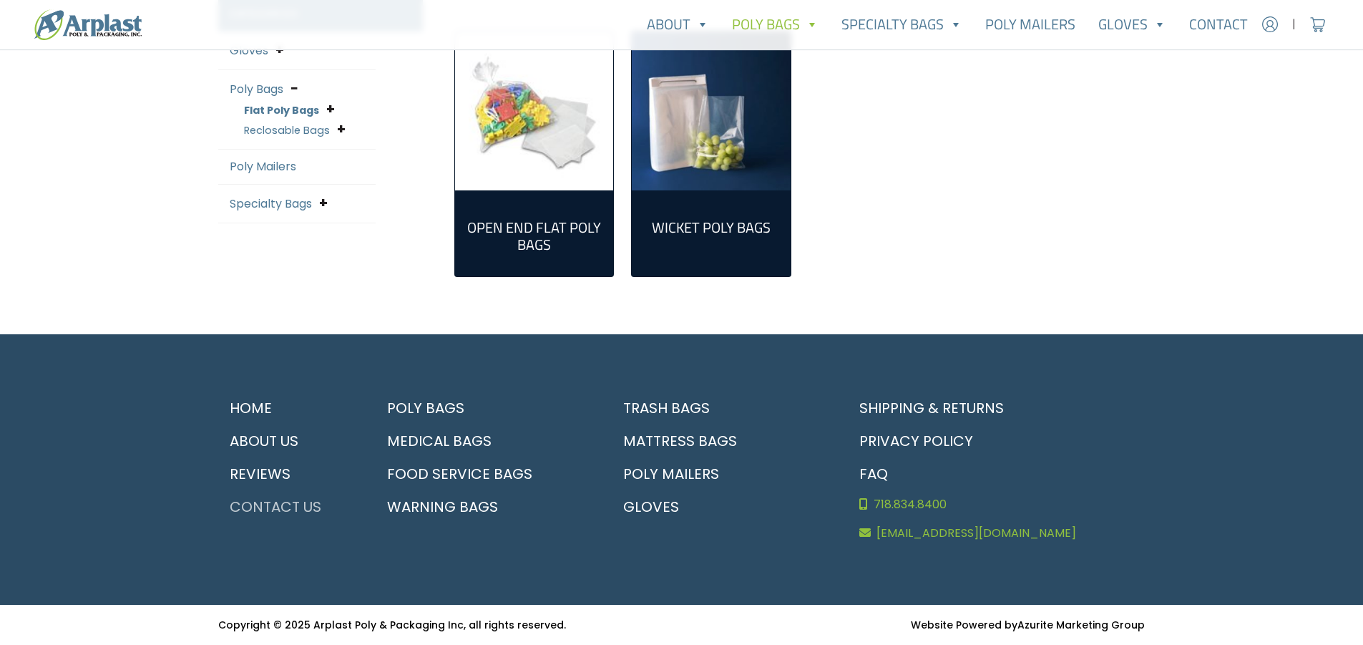
click at [289, 512] on link "Contact Us" at bounding box center [288, 506] width 140 height 33
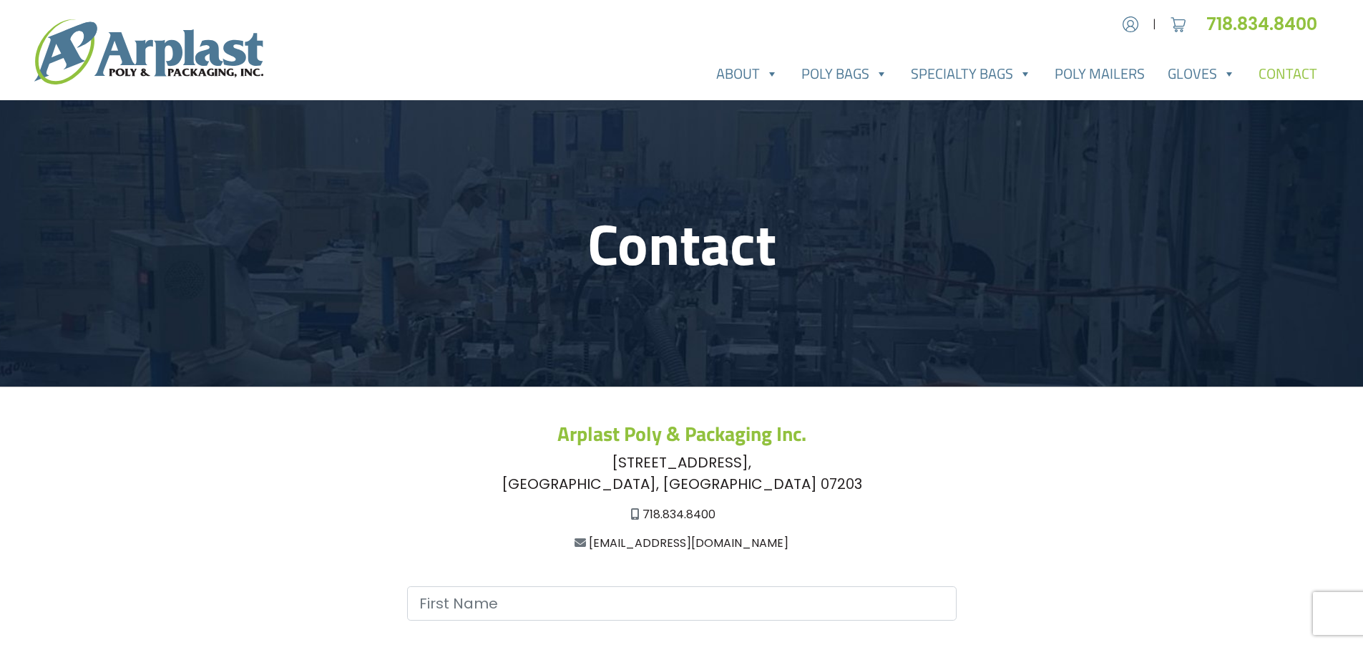
scroll to position [564, 0]
